Goal: Task Accomplishment & Management: Use online tool/utility

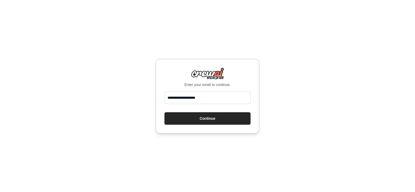
type input "**********"
click at [164, 112] on button "Continue" at bounding box center [207, 118] width 86 height 12
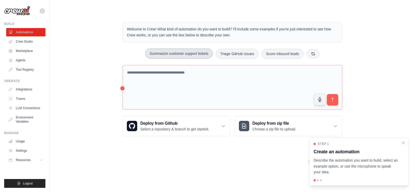
click at [175, 56] on button "Summarize customer support tickets" at bounding box center [178, 54] width 67 height 10
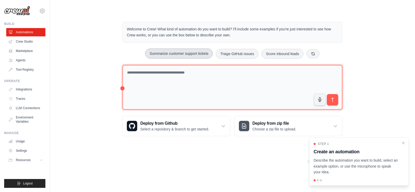
type textarea "**********"
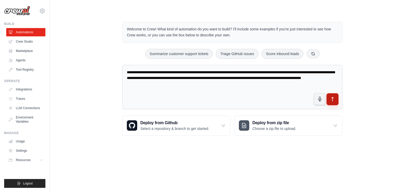
click at [336, 101] on button "submit" at bounding box center [333, 99] width 12 height 12
click at [220, 127] on div "Deploy from Github Select a repository & branch to get started." at bounding box center [176, 125] width 107 height 20
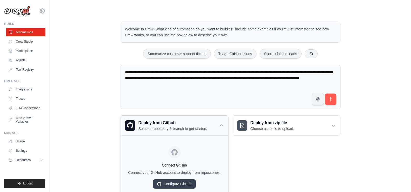
click at [217, 127] on div "Deploy from Github Select a repository & branch to get started." at bounding box center [174, 125] width 107 height 20
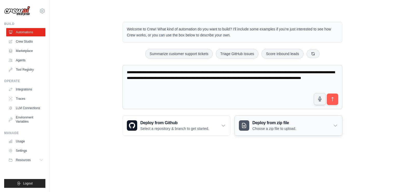
click at [319, 127] on div "Deploy from zip file Choose a zip file to upload." at bounding box center [288, 125] width 107 height 20
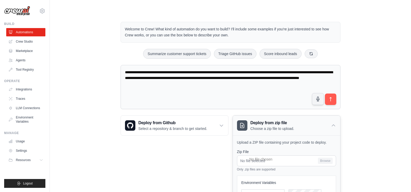
click at [319, 127] on div "Deploy from zip file Choose a zip file to upload." at bounding box center [286, 125] width 107 height 20
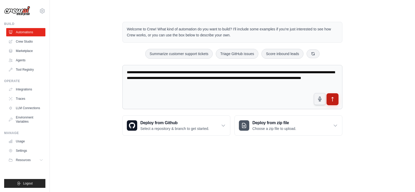
click at [330, 99] on icon "submit" at bounding box center [332, 98] width 5 height 5
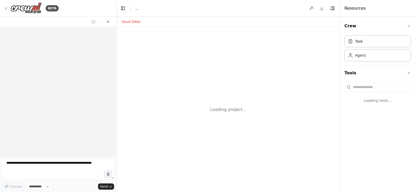
select select "****"
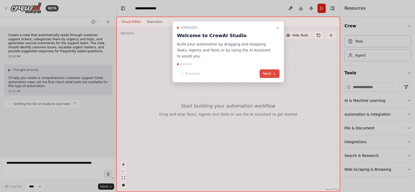
click at [276, 72] on icon at bounding box center [274, 74] width 4 height 4
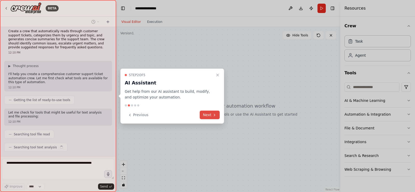
scroll to position [17, 0]
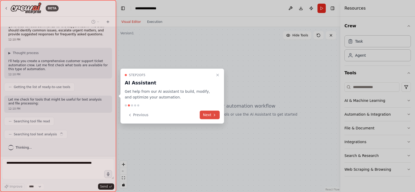
click at [215, 116] on icon at bounding box center [214, 115] width 4 height 4
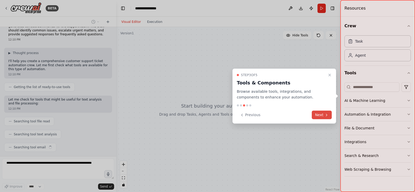
scroll to position [30, 0]
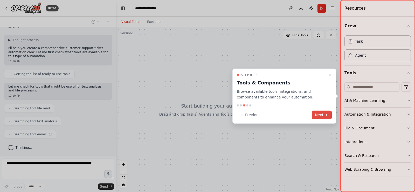
click at [322, 115] on button "Next" at bounding box center [322, 114] width 20 height 9
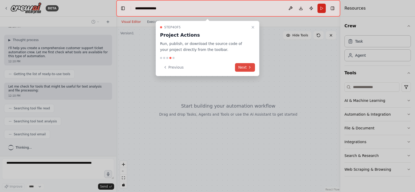
click at [243, 67] on button "Next" at bounding box center [245, 67] width 20 height 9
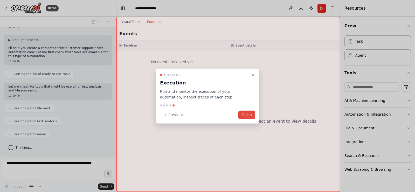
click at [245, 112] on button "Finish" at bounding box center [246, 114] width 17 height 9
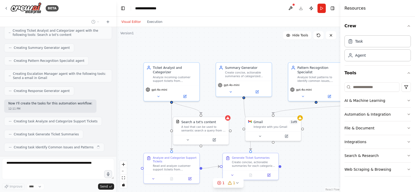
scroll to position [181, 0]
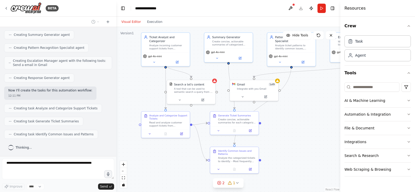
drag, startPoint x: 150, startPoint y: 126, endPoint x: 148, endPoint y: 88, distance: 37.7
click at [148, 88] on div ".deletable-edge-delete-btn { width: 20px; height: 20px; border: 0px solid #ffff…" at bounding box center [228, 109] width 224 height 165
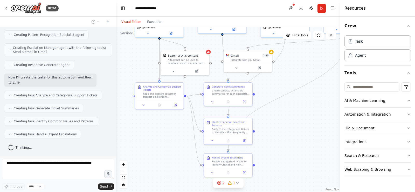
drag, startPoint x: 152, startPoint y: 94, endPoint x: 146, endPoint y: 66, distance: 28.4
click at [146, 66] on div ".deletable-edge-delete-btn { width: 20px; height: 20px; border: 0px solid #ffff…" at bounding box center [228, 109] width 224 height 165
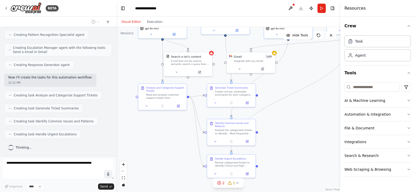
click at [170, 150] on div ".deletable-edge-delete-btn { width: 20px; height: 20px; border: 0px solid #ffff…" at bounding box center [228, 109] width 224 height 165
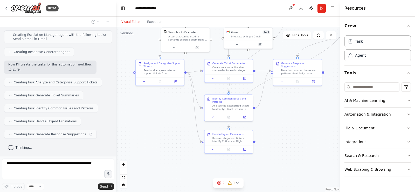
drag, startPoint x: 168, startPoint y: 148, endPoint x: 166, endPoint y: 123, distance: 24.5
click at [166, 123] on div ".deletable-edge-delete-btn { width: 20px; height: 20px; border: 0px solid #ffff…" at bounding box center [228, 109] width 224 height 165
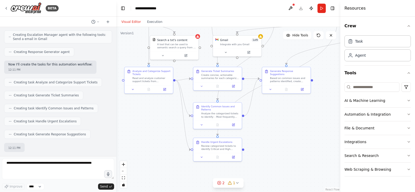
drag, startPoint x: 136, startPoint y: 123, endPoint x: 154, endPoint y: 131, distance: 19.9
click at [154, 131] on div ".deletable-edge-delete-btn { width: 20px; height: 20px; border: 0px solid #ffff…" at bounding box center [228, 109] width 224 height 165
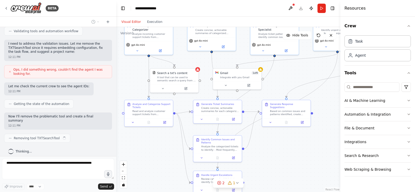
scroll to position [348, 0]
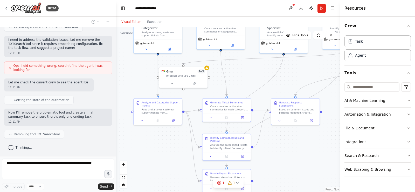
drag, startPoint x: 153, startPoint y: 130, endPoint x: 157, endPoint y: 158, distance: 28.4
click at [161, 162] on div ".deletable-edge-delete-btn { width: 20px; height: 20px; border: 0px solid #ffff…" at bounding box center [228, 109] width 224 height 165
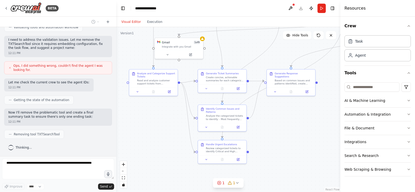
drag, startPoint x: 157, startPoint y: 150, endPoint x: 154, endPoint y: 121, distance: 29.2
click at [154, 121] on div ".deletable-edge-delete-btn { width: 20px; height: 20px; border: 0px solid #ffff…" at bounding box center [228, 109] width 224 height 165
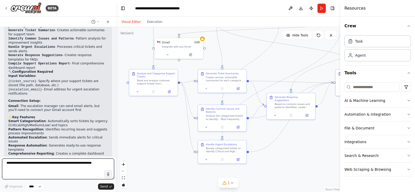
scroll to position [635, 0]
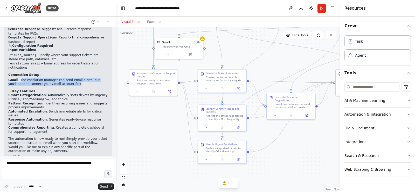
drag, startPoint x: 19, startPoint y: 79, endPoint x: 70, endPoint y: 85, distance: 51.2
click at [70, 85] on li "Gmail : The escalation manager can send email alerts, but you'll need to connec…" at bounding box center [58, 82] width 100 height 8
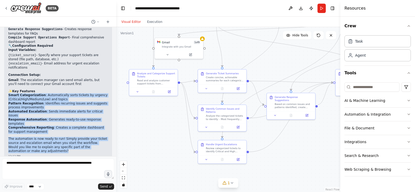
drag, startPoint x: 5, startPoint y: 94, endPoint x: 94, endPoint y: 141, distance: 101.1
click at [94, 141] on div "Perfect! I've successfully created your Customer Support Ticket Automation crew…" at bounding box center [58, 36] width 108 height 248
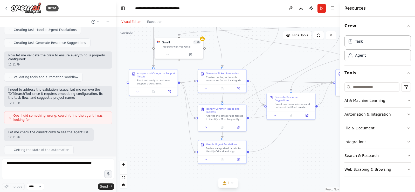
click at [80, 114] on span "Ops, I did something wrong, couldn't find the agent I was looking for." at bounding box center [60, 117] width 94 height 8
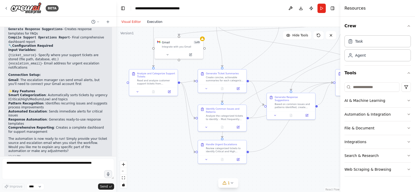
click at [156, 23] on button "Execution" at bounding box center [155, 22] width 22 height 6
click at [136, 23] on button "Visual Editor" at bounding box center [131, 22] width 26 height 6
click at [321, 7] on button "Run" at bounding box center [321, 8] width 8 height 9
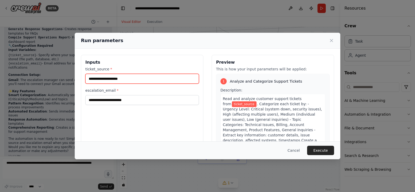
click at [135, 78] on input "ticket_source *" at bounding box center [142, 79] width 114 height 10
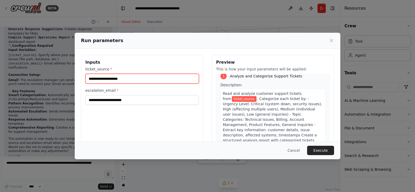
scroll to position [0, 0]
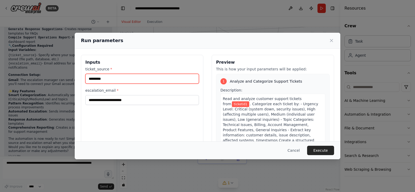
type input "*********"
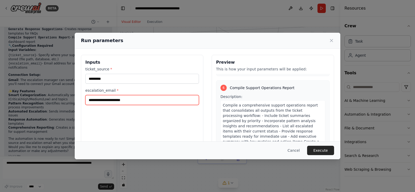
scroll to position [553, 0]
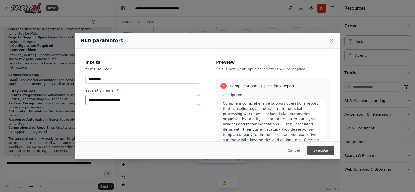
type input "**********"
click at [321, 149] on button "Execute" at bounding box center [320, 150] width 27 height 9
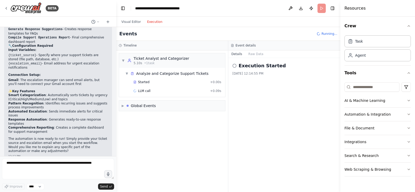
click at [151, 23] on button "Execution" at bounding box center [155, 22] width 22 height 6
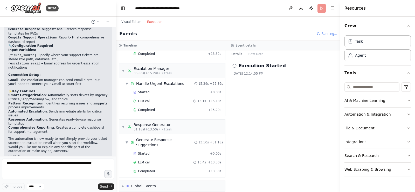
scroll to position [209, 0]
click at [127, 140] on span "▼" at bounding box center [126, 142] width 3 height 4
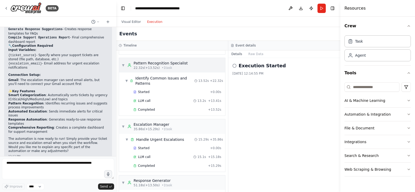
scroll to position [183, 0]
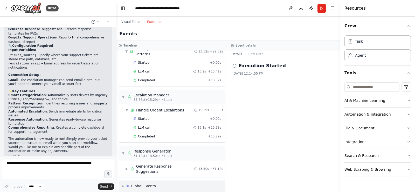
click at [139, 183] on div "Global Events" at bounding box center [143, 185] width 25 height 5
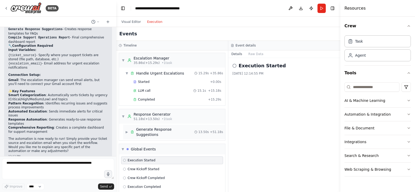
scroll to position [221, 0]
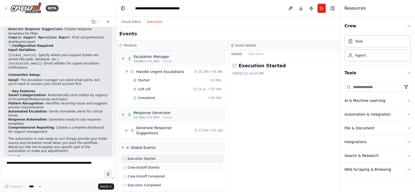
click at [148, 165] on span "Crew Kickoff Started" at bounding box center [144, 167] width 32 height 4
click at [150, 172] on div "Crew Kickoff Completed" at bounding box center [172, 176] width 102 height 8
click at [151, 181] on div "Execution Completed" at bounding box center [172, 185] width 102 height 8
click at [151, 183] on span "Execution Completed" at bounding box center [144, 185] width 33 height 4
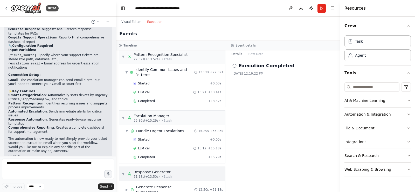
scroll to position [66, 0]
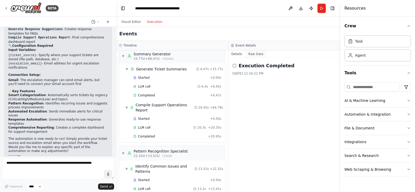
click at [255, 54] on button "Raw Data" at bounding box center [255, 53] width 21 height 7
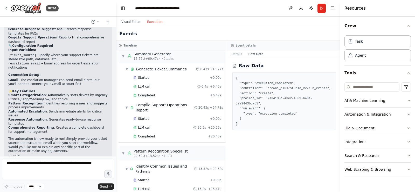
click at [407, 112] on icon "button" at bounding box center [409, 114] width 4 height 4
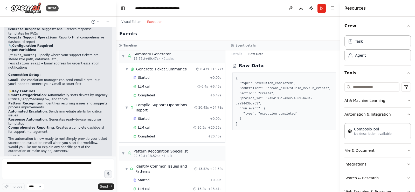
click at [407, 115] on icon "button" at bounding box center [409, 114] width 4 height 4
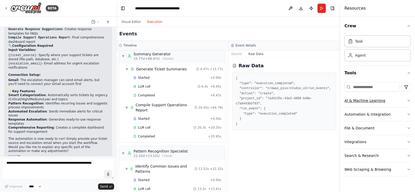
click at [404, 103] on button "AI & Machine Learning" at bounding box center [377, 100] width 66 height 13
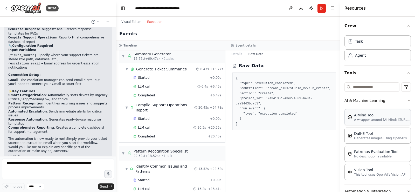
click at [380, 120] on p "A wrapper around [AI-Minds](https://mindsdb.com/minds). Useful for when you nee…" at bounding box center [382, 120] width 57 height 4
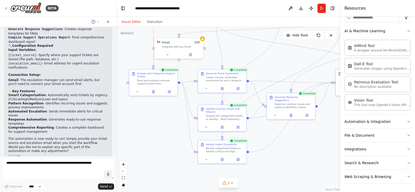
click at [131, 20] on button "Visual Editor" at bounding box center [131, 22] width 26 height 6
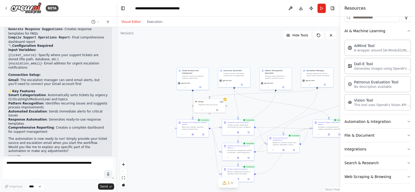
drag, startPoint x: 243, startPoint y: 152, endPoint x: 261, endPoint y: 170, distance: 25.7
click at [273, 181] on div ".deletable-edge-delete-btn { width: 20px; height: 20px; border: 0px solid #ffff…" at bounding box center [228, 109] width 224 height 165
click at [210, 105] on div "Gmail 1 of 9 Integrate with you Gmail" at bounding box center [207, 102] width 32 height 8
drag, startPoint x: 212, startPoint y: 107, endPoint x: 216, endPoint y: 108, distance: 4.3
click at [216, 108] on div "Gmail 1 of 9 Integrate with you Gmail" at bounding box center [210, 108] width 32 height 14
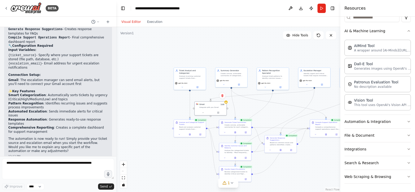
click at [275, 108] on div ".deletable-edge-delete-btn { width: 20px; height: 20px; border: 0px solid #ffff…" at bounding box center [228, 109] width 224 height 165
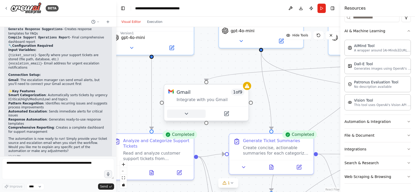
click at [189, 116] on button at bounding box center [186, 113] width 39 height 8
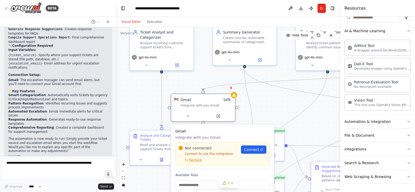
click at [197, 162] on div "Not connected Connect to use this integration Recheck Connect" at bounding box center [222, 153] width 94 height 23
click at [250, 149] on span "Connect" at bounding box center [251, 149] width 15 height 5
click at [276, 96] on div ".deletable-edge-delete-btn { width: 20px; height: 20px; border: 0px solid #ffff…" at bounding box center [228, 109] width 224 height 165
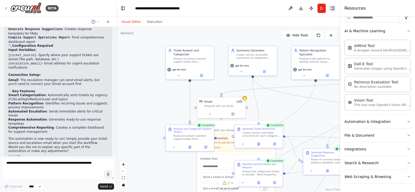
click at [330, 8] on button "Toggle Right Sidebar" at bounding box center [332, 8] width 7 height 7
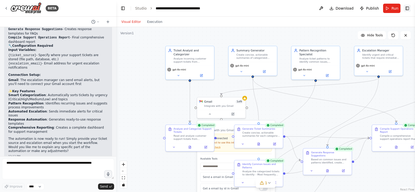
click at [409, 8] on button "Toggle Right Sidebar" at bounding box center [407, 8] width 7 height 7
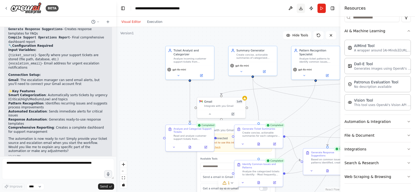
click at [301, 7] on button "Download" at bounding box center [301, 8] width 8 height 9
click at [299, 8] on button "Download" at bounding box center [301, 8] width 8 height 9
click at [334, 6] on button "Toggle Right Sidebar" at bounding box center [332, 8] width 7 height 7
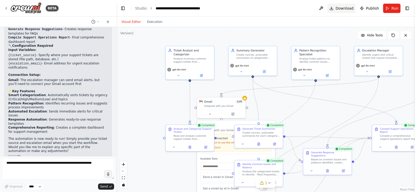
click at [340, 10] on span "Download" at bounding box center [345, 8] width 18 height 5
click at [325, 6] on button at bounding box center [321, 8] width 8 height 9
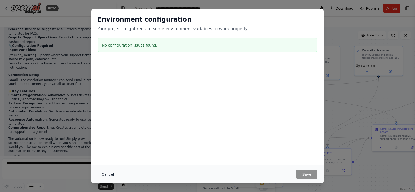
click at [111, 174] on button "Cancel" at bounding box center [108, 173] width 20 height 9
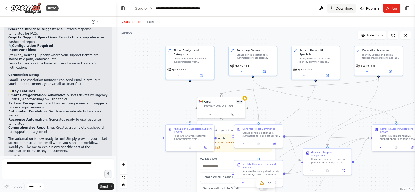
click at [345, 10] on span "Download" at bounding box center [345, 8] width 18 height 5
click at [122, 9] on button "Toggle Left Sidebar" at bounding box center [122, 8] width 7 height 7
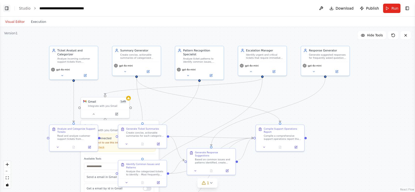
click at [8, 10] on button "Toggle Left Sidebar" at bounding box center [6, 8] width 7 height 7
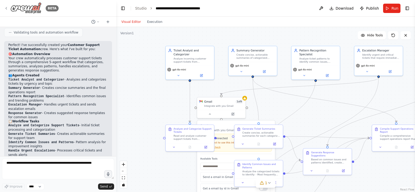
scroll to position [505, 0]
click at [24, 7] on img at bounding box center [25, 8] width 31 height 12
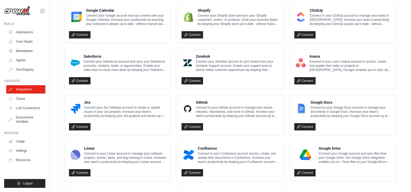
scroll to position [297, 0]
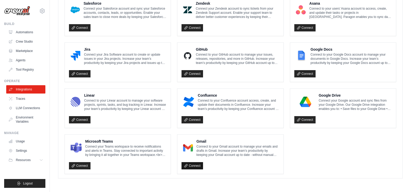
click at [197, 163] on link "Connect" at bounding box center [193, 165] width 22 height 7
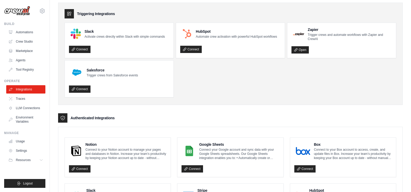
scroll to position [0, 0]
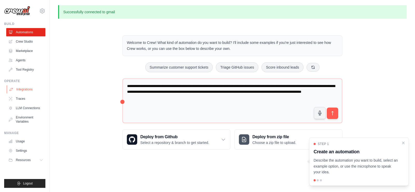
click at [23, 89] on link "Integrations" at bounding box center [26, 89] width 39 height 8
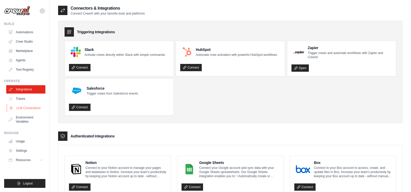
click at [25, 109] on link "LLM Connections" at bounding box center [26, 108] width 39 height 8
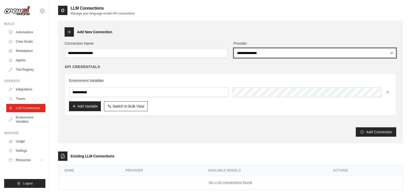
click at [270, 57] on select "**********" at bounding box center [315, 53] width 163 height 10
select select "******"
click at [234, 48] on select "**********" at bounding box center [315, 53] width 163 height 10
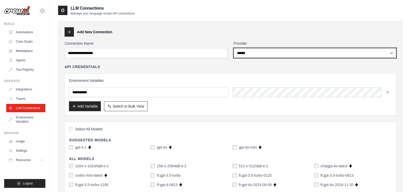
click at [272, 56] on select "**********" at bounding box center [315, 53] width 163 height 10
click at [288, 52] on select "**********" at bounding box center [315, 53] width 163 height 10
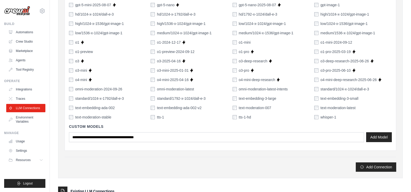
scroll to position [366, 0]
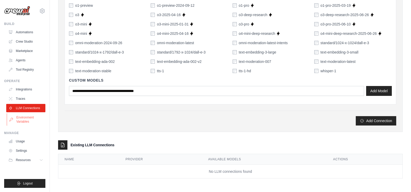
click at [32, 122] on link "Environment Variables" at bounding box center [26, 119] width 39 height 12
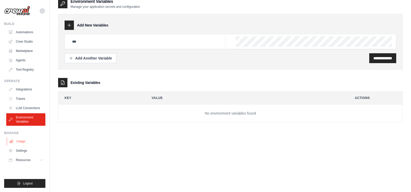
scroll to position [10, 0]
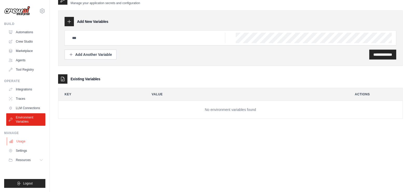
click at [17, 140] on link "Usage" at bounding box center [26, 141] width 39 height 8
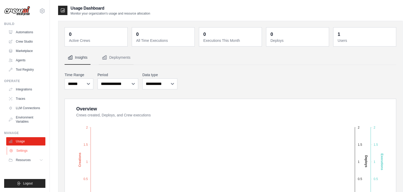
click at [20, 150] on link "Settings" at bounding box center [26, 150] width 39 height 8
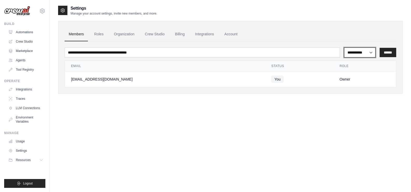
click at [351, 53] on select "**********" at bounding box center [359, 52] width 31 height 10
click at [336, 108] on div "**********" at bounding box center [230, 101] width 345 height 192
click at [16, 31] on link "Automations" at bounding box center [26, 32] width 39 height 8
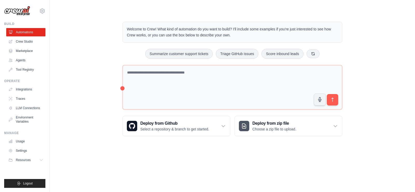
click at [22, 10] on img at bounding box center [17, 11] width 26 height 10
